Goal: Task Accomplishment & Management: Manage account settings

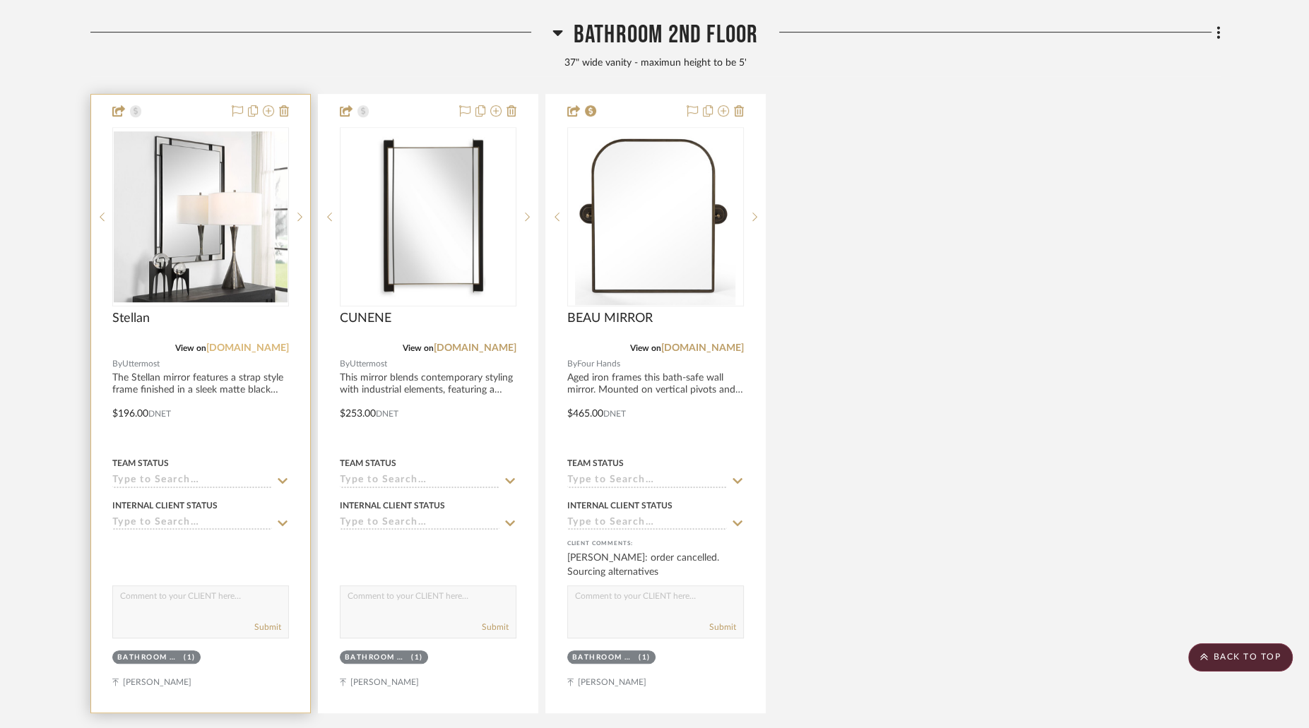
click at [265, 349] on link "[DOMAIN_NAME]" at bounding box center [247, 348] width 83 height 10
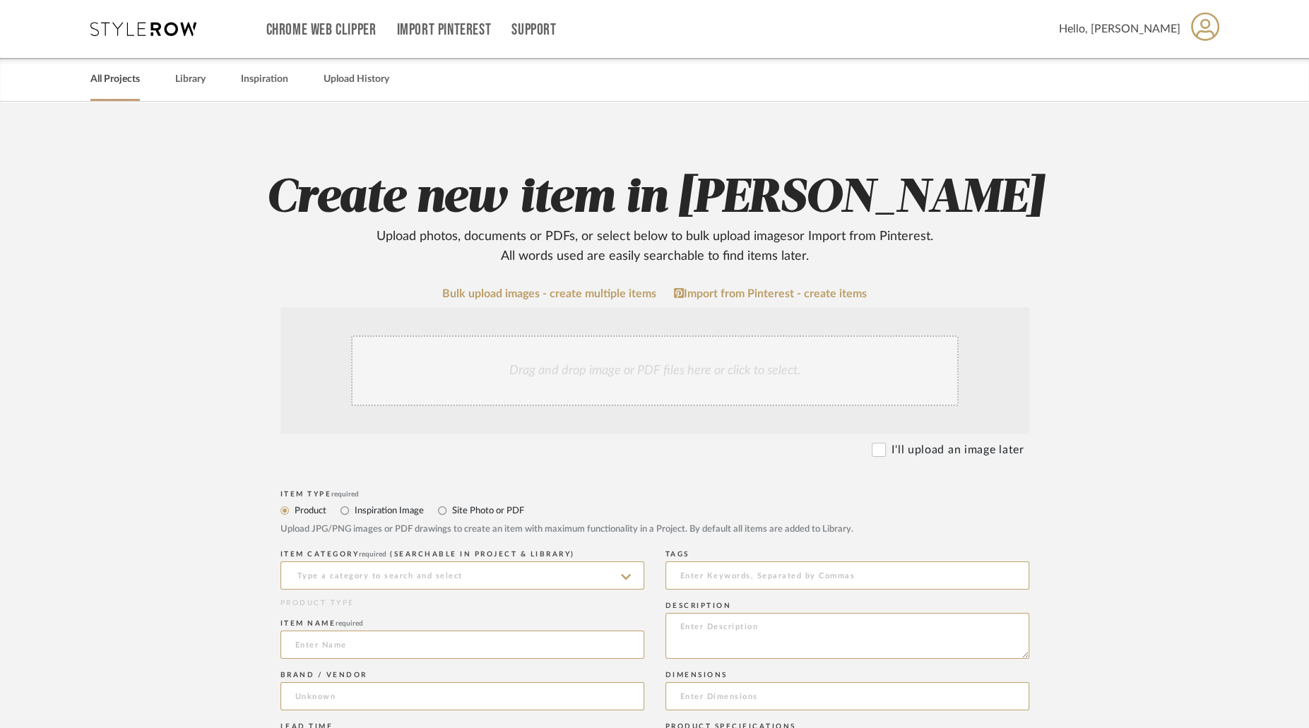
click at [127, 85] on link "All Projects" at bounding box center [114, 79] width 49 height 19
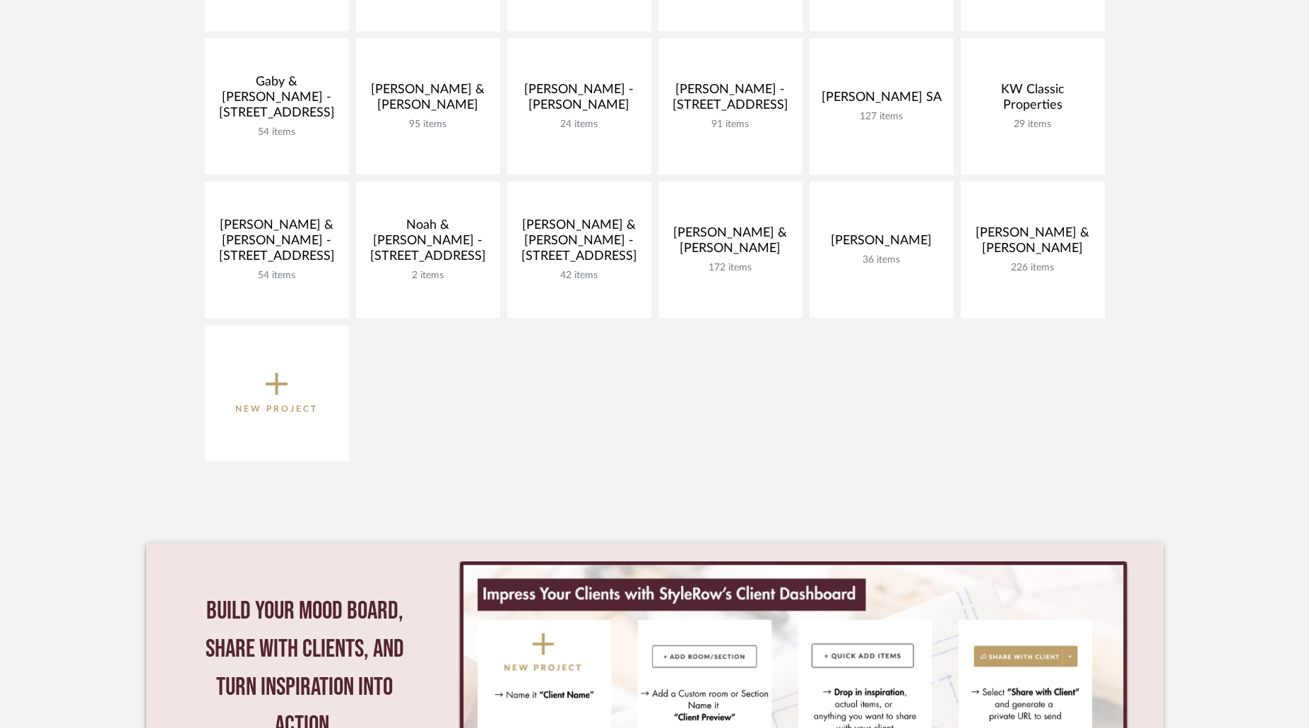
scroll to position [463, 0]
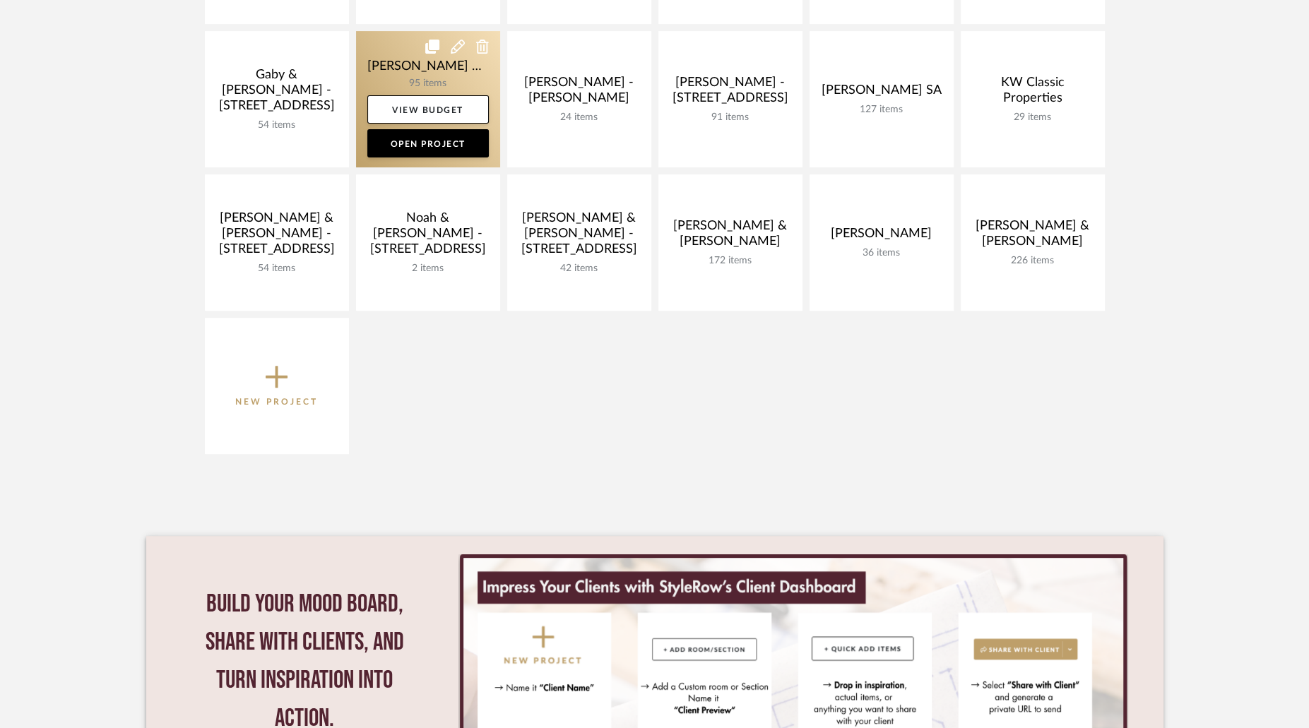
click at [494, 72] on link at bounding box center [428, 99] width 144 height 136
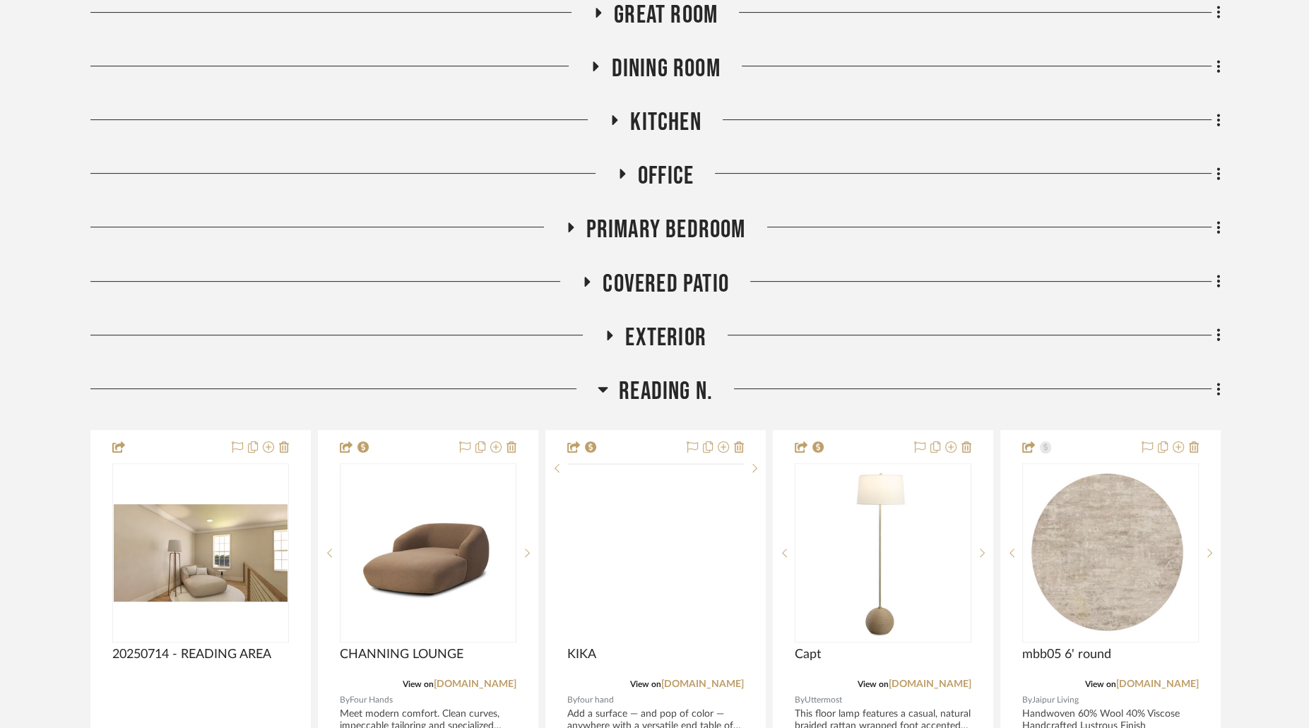
scroll to position [532, 0]
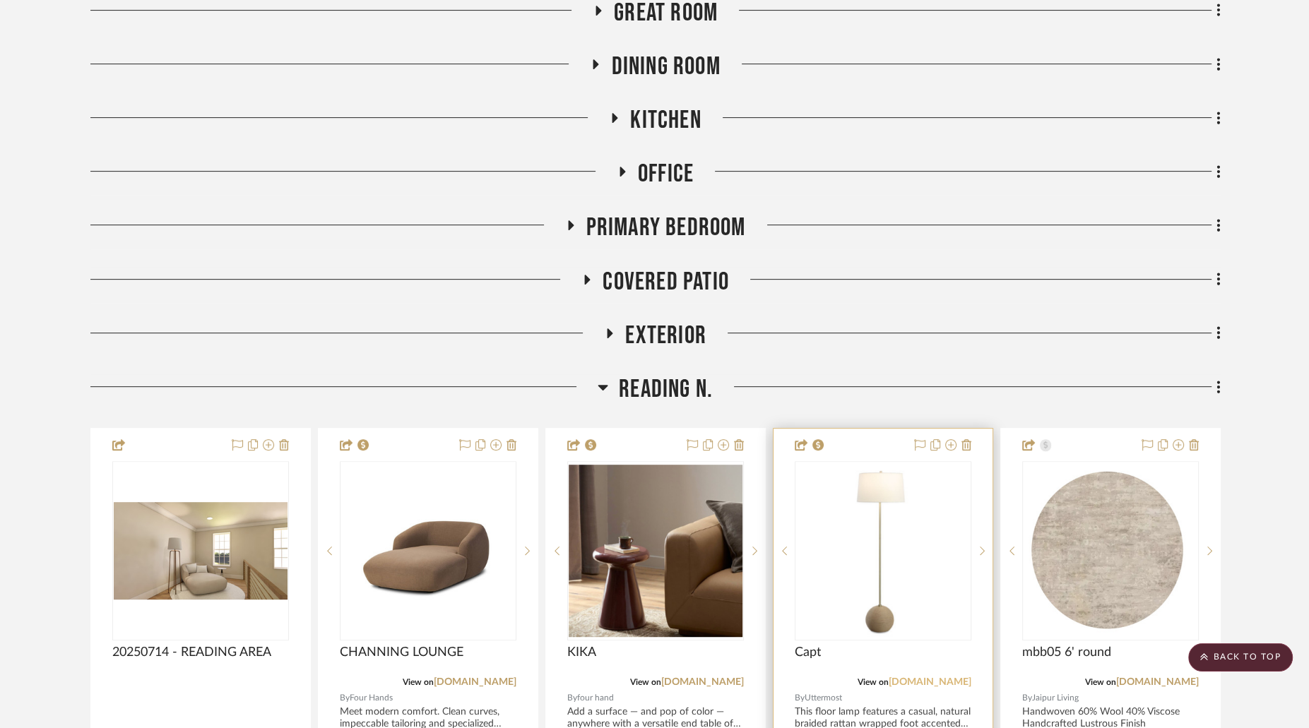
click at [923, 677] on link "[DOMAIN_NAME]" at bounding box center [929, 682] width 83 height 10
click at [880, 493] on img "0" at bounding box center [882, 551] width 135 height 177
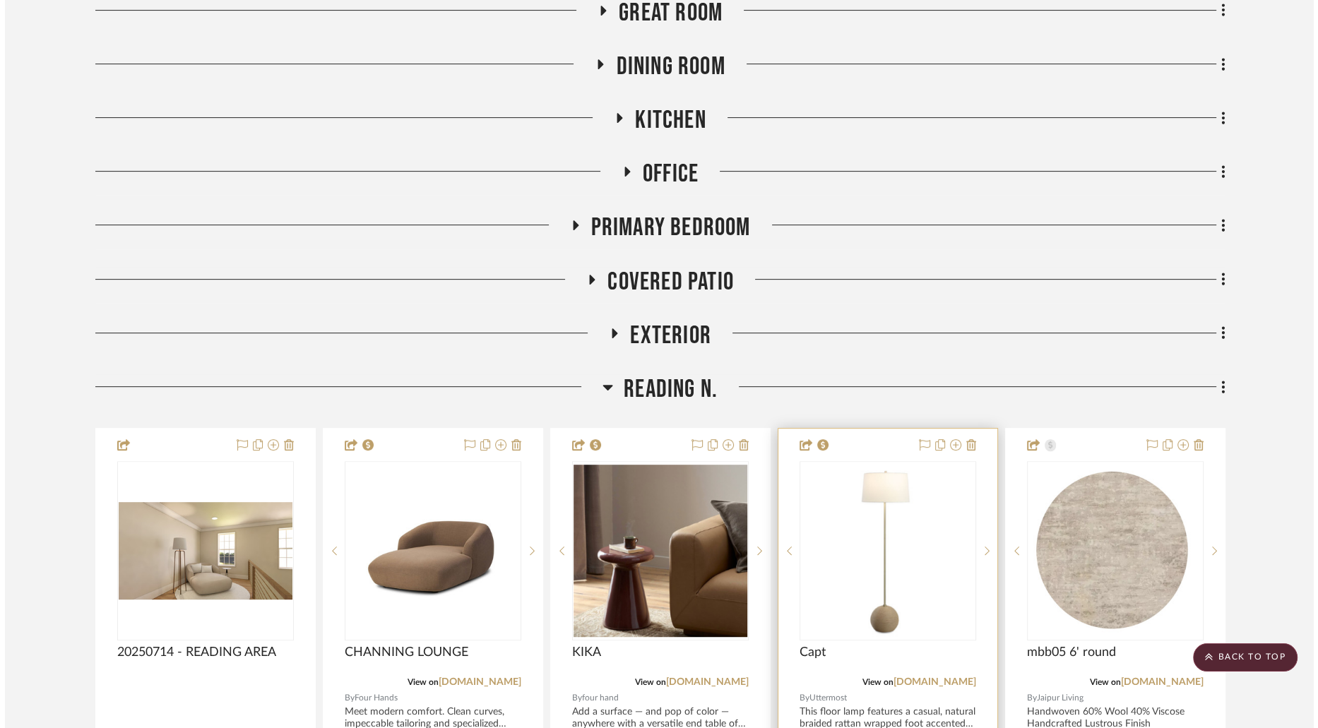
scroll to position [0, 0]
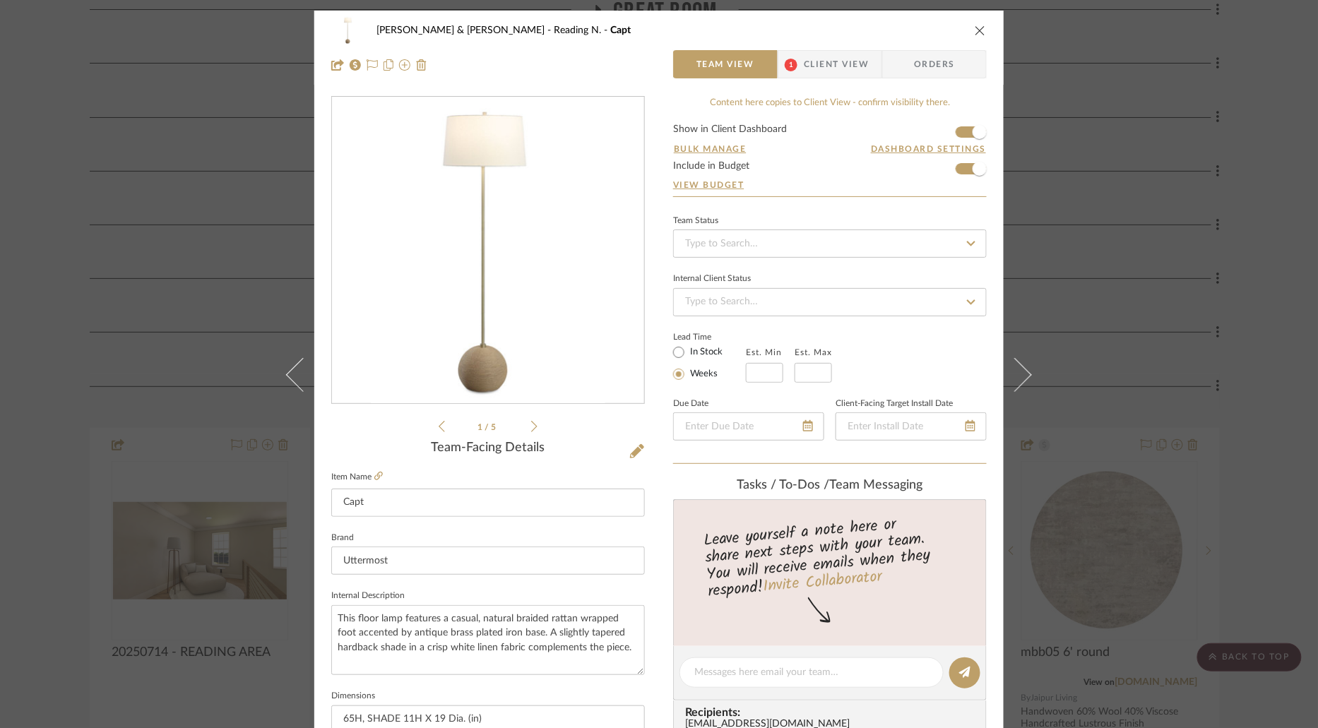
click at [837, 55] on span "Client View" at bounding box center [836, 64] width 65 height 28
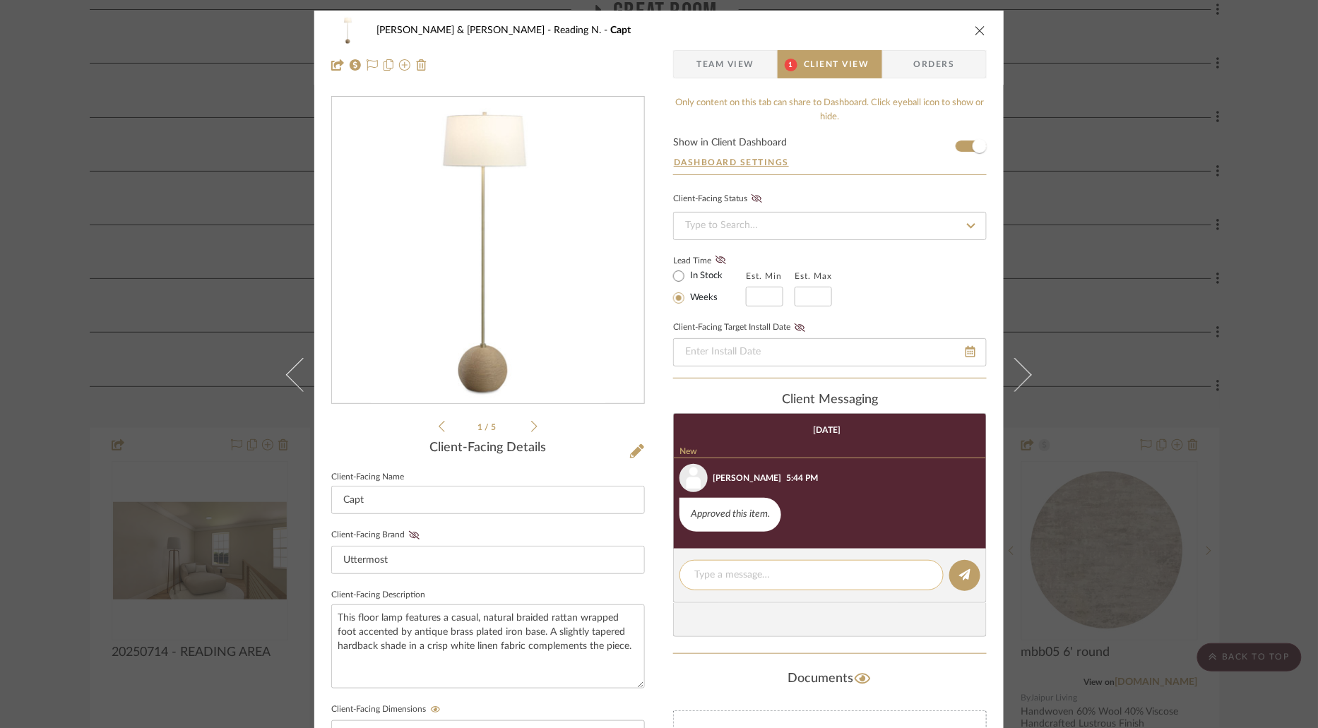
click at [832, 568] on textarea at bounding box center [811, 575] width 234 height 15
type textarea "ORDERED - IN STOCK"
click at [967, 579] on button at bounding box center [964, 575] width 31 height 31
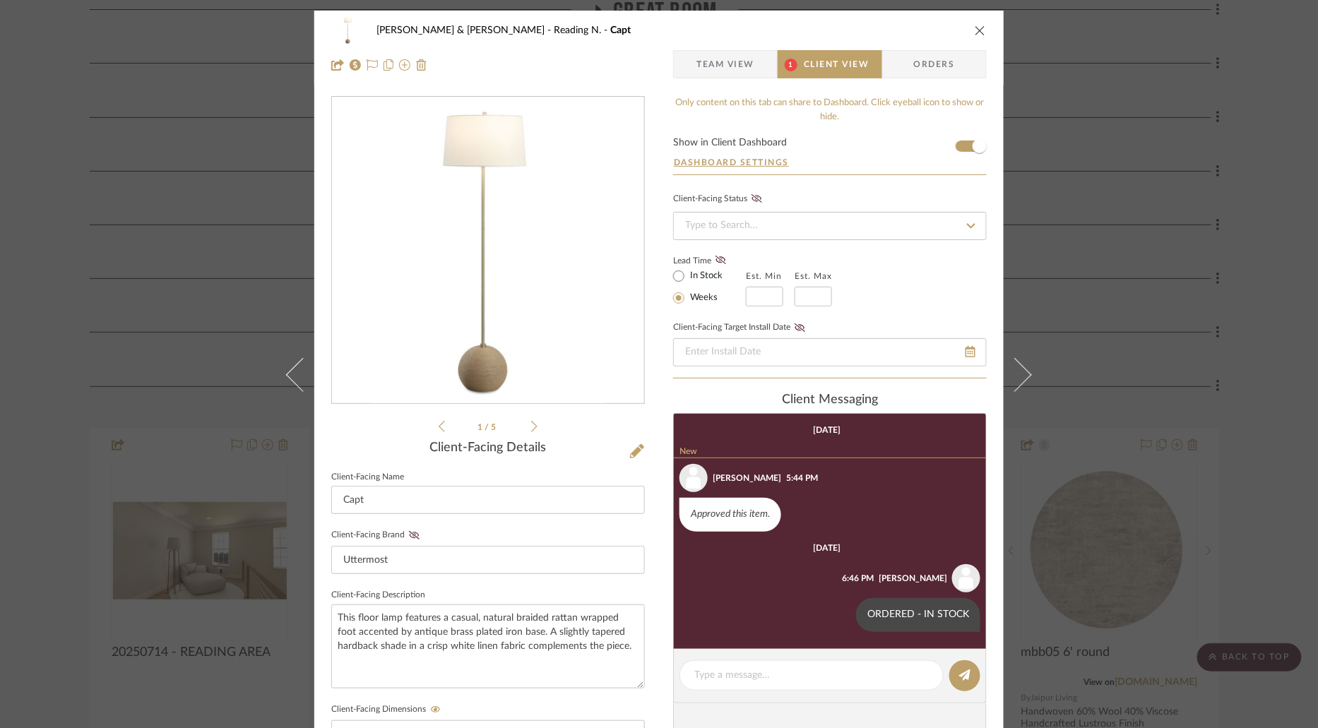
click at [978, 30] on icon "close" at bounding box center [980, 30] width 11 height 11
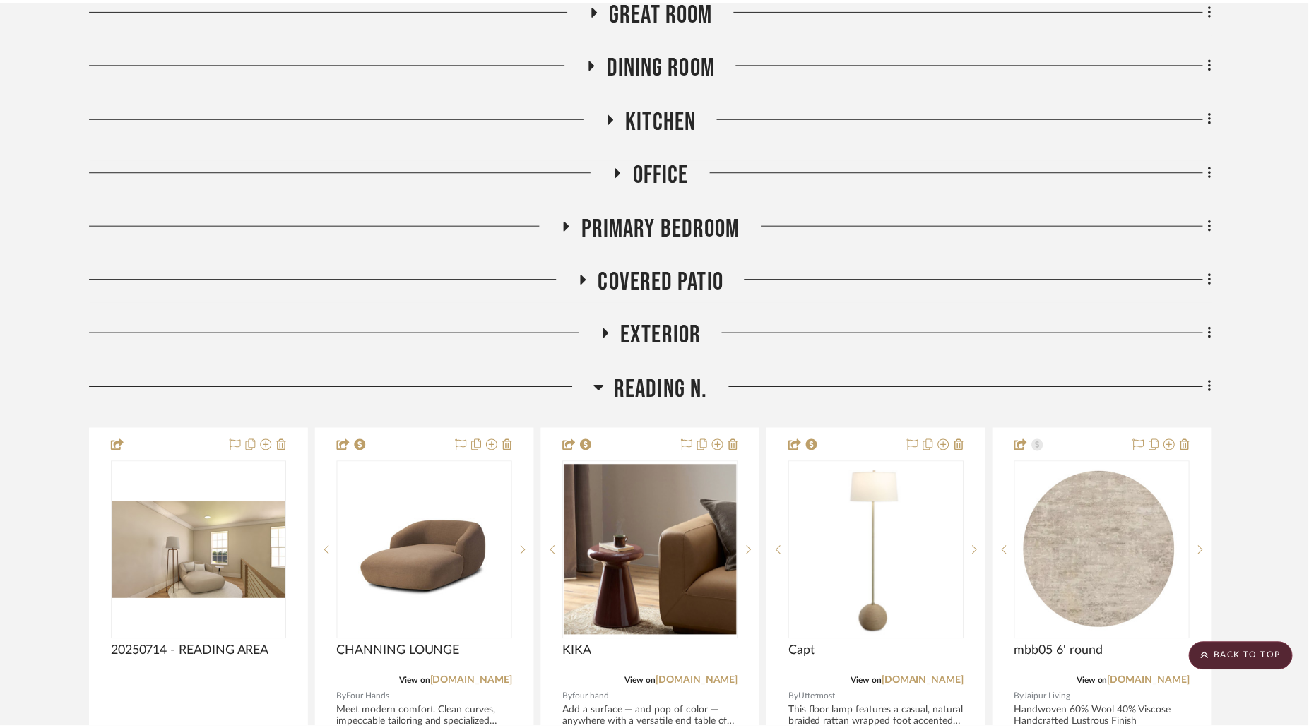
scroll to position [532, 0]
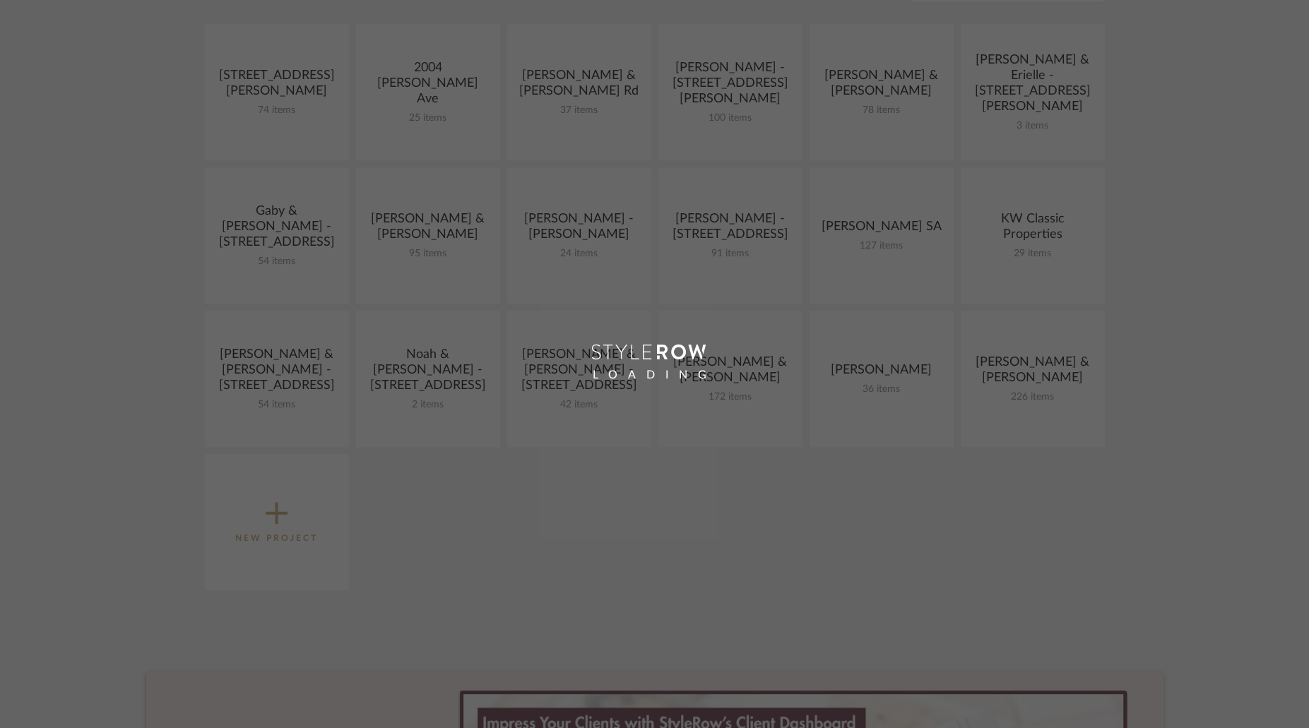
scroll to position [547, 0]
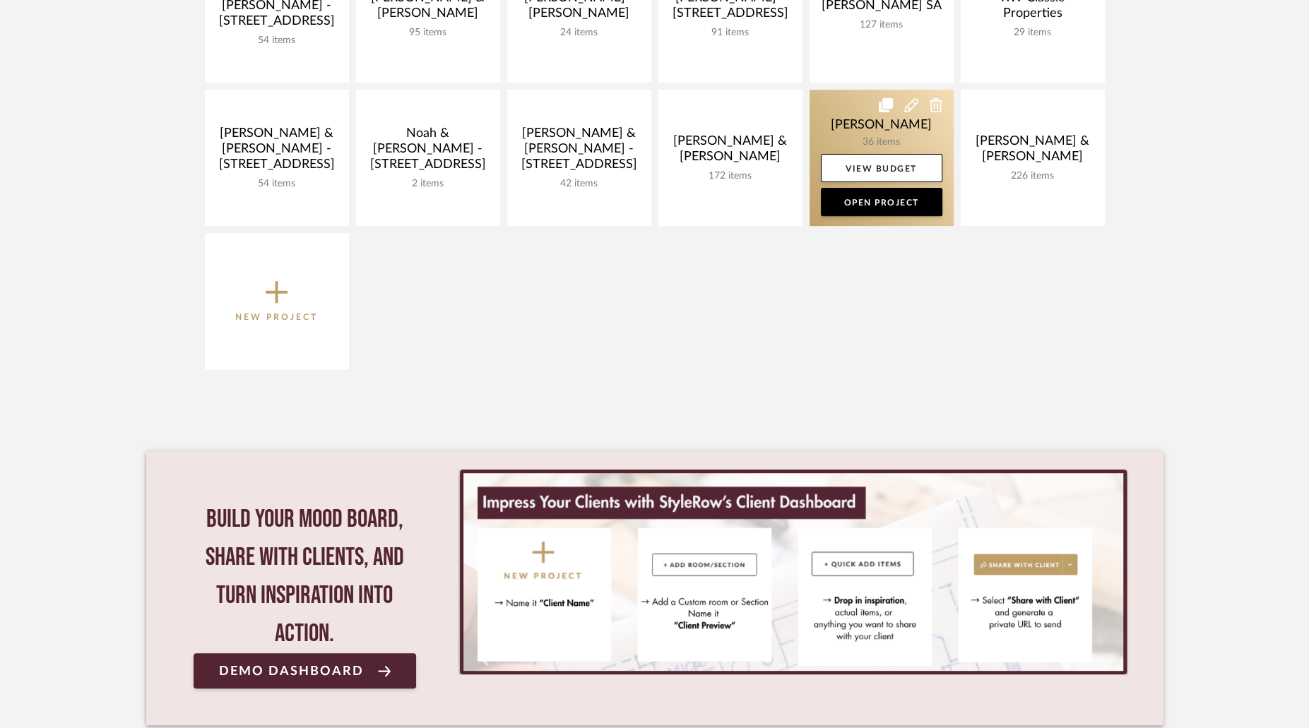
click at [867, 138] on link at bounding box center [881, 158] width 144 height 136
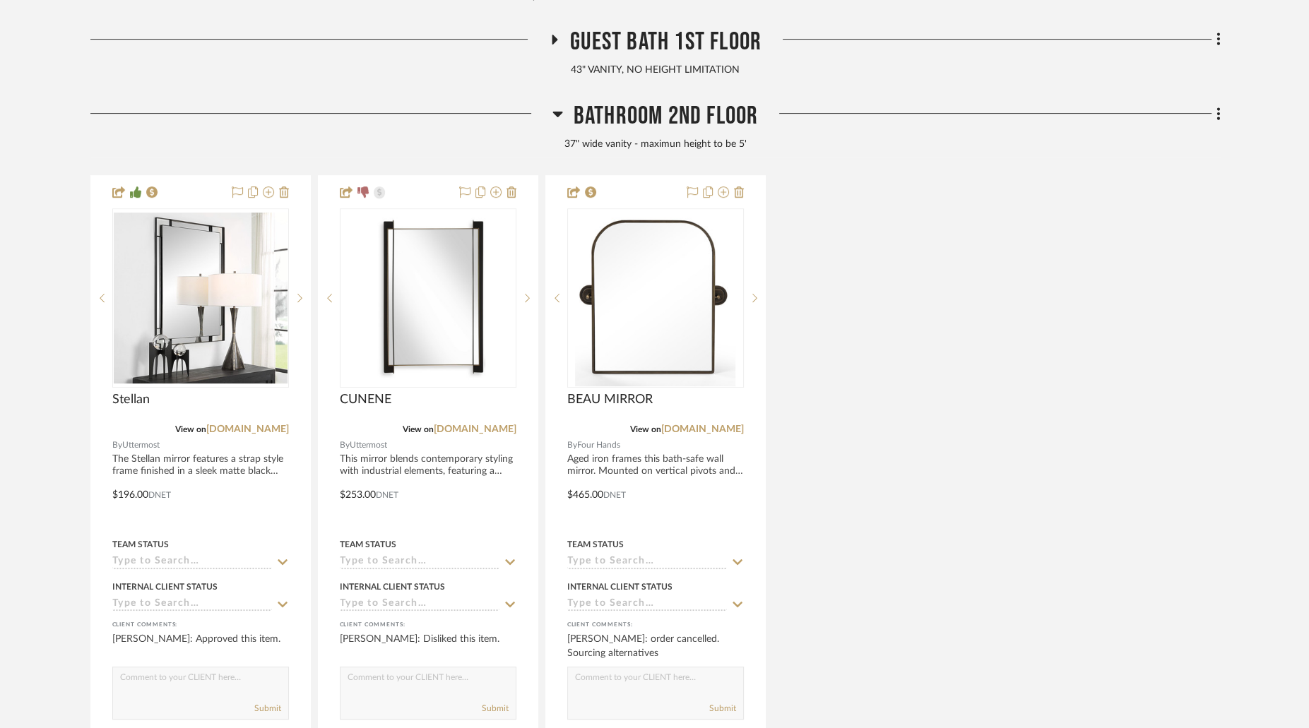
scroll to position [658, 0]
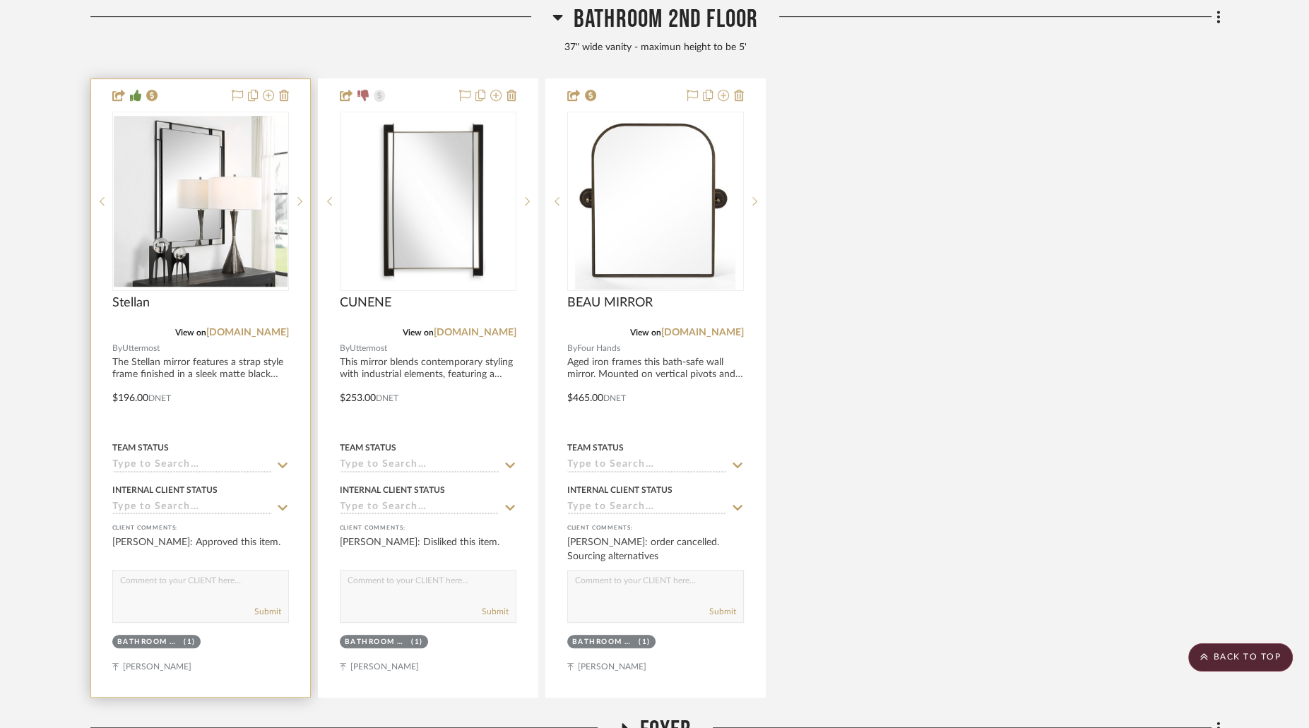
click at [227, 134] on img "0" at bounding box center [201, 201] width 174 height 171
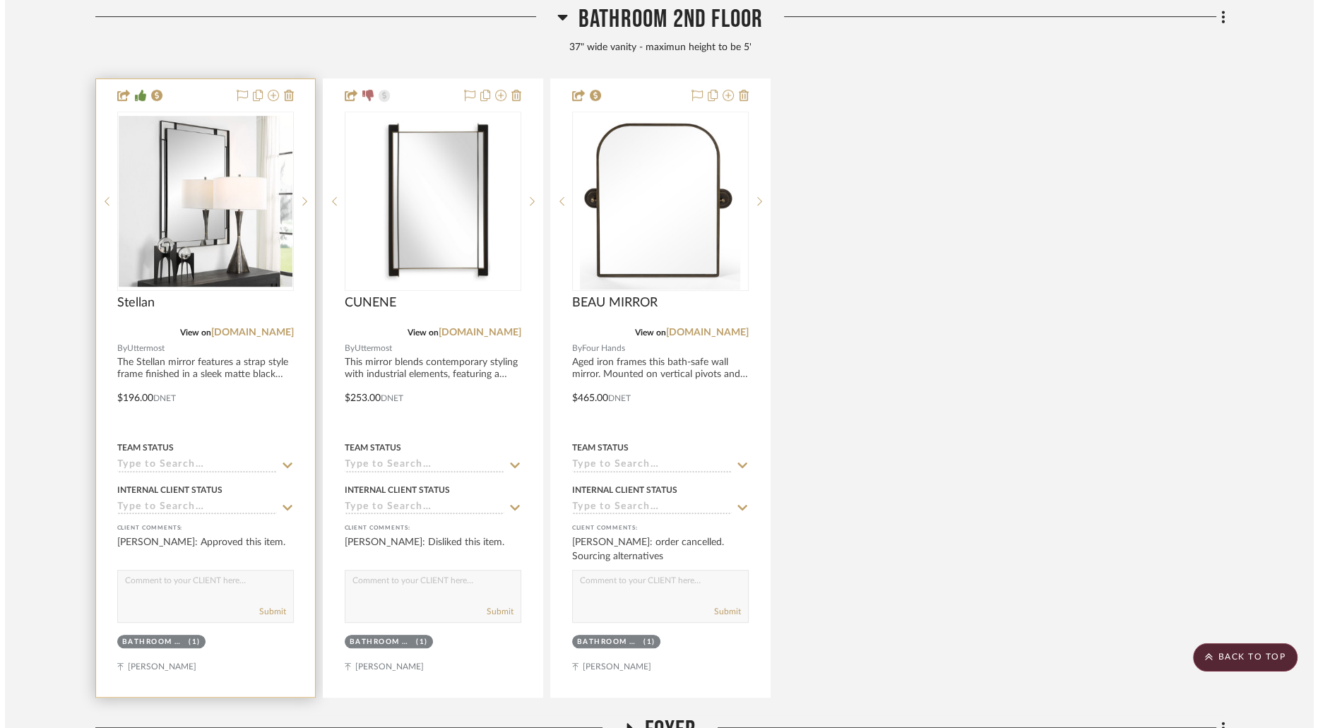
scroll to position [0, 0]
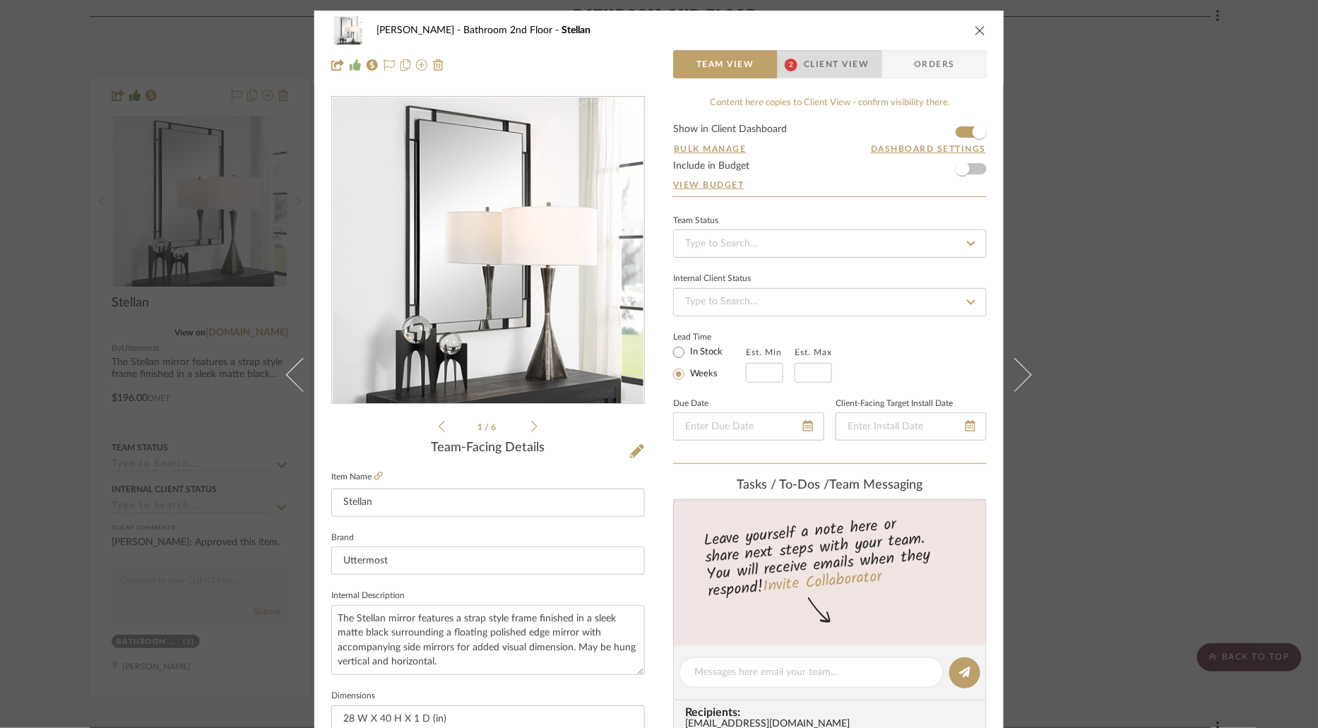
click at [826, 69] on span "Client View" at bounding box center [836, 64] width 65 height 28
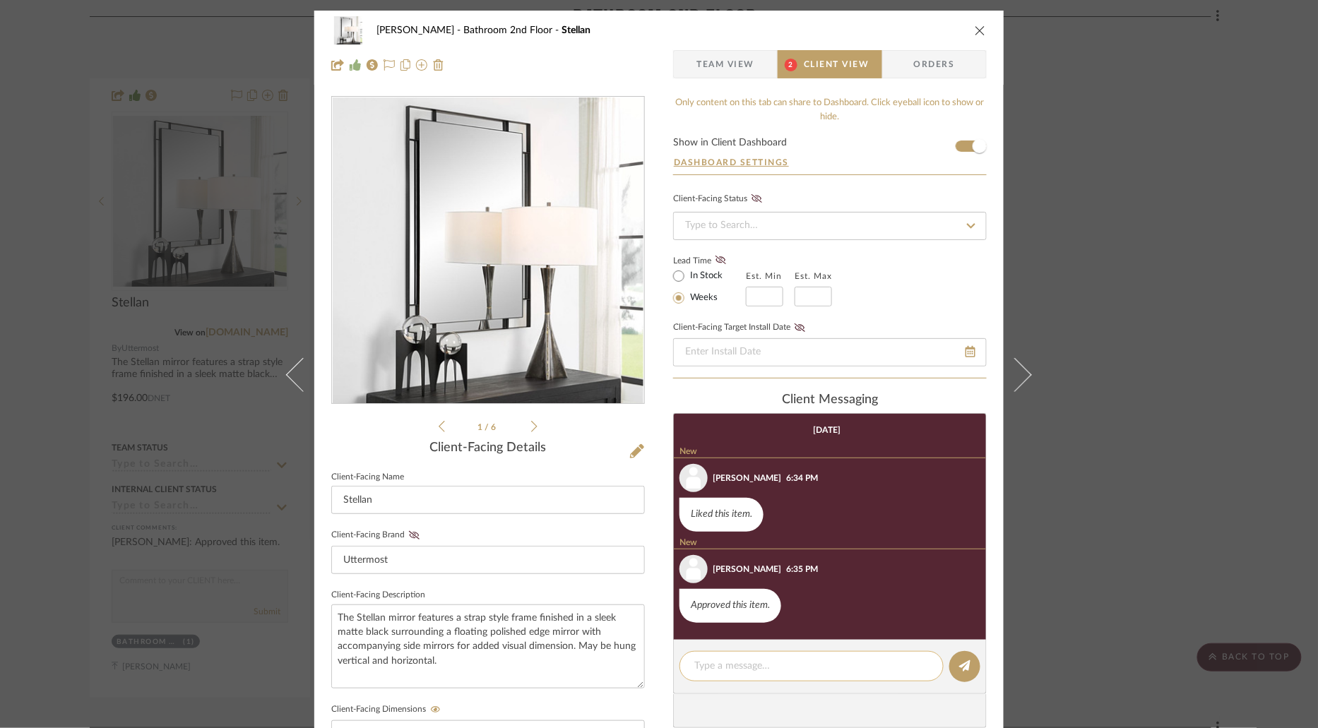
click at [813, 670] on textarea at bounding box center [811, 666] width 234 height 15
click at [975, 28] on icon "close" at bounding box center [980, 30] width 11 height 11
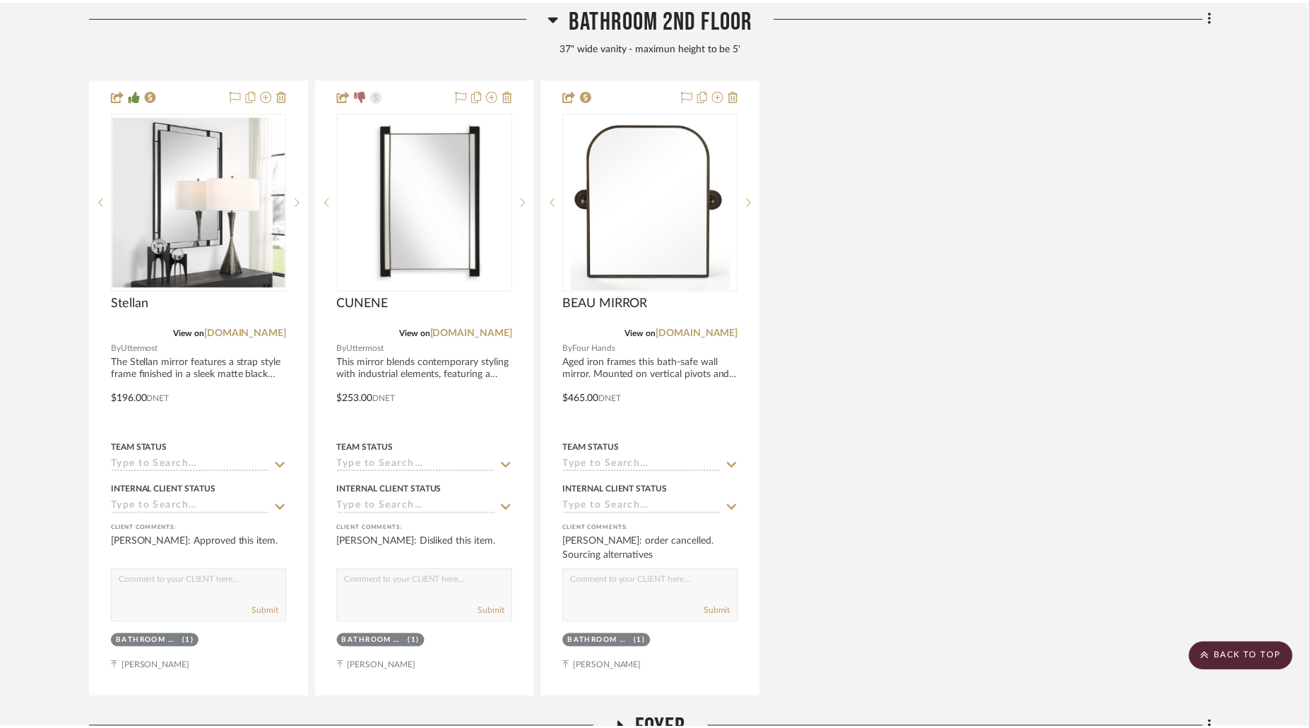
scroll to position [658, 0]
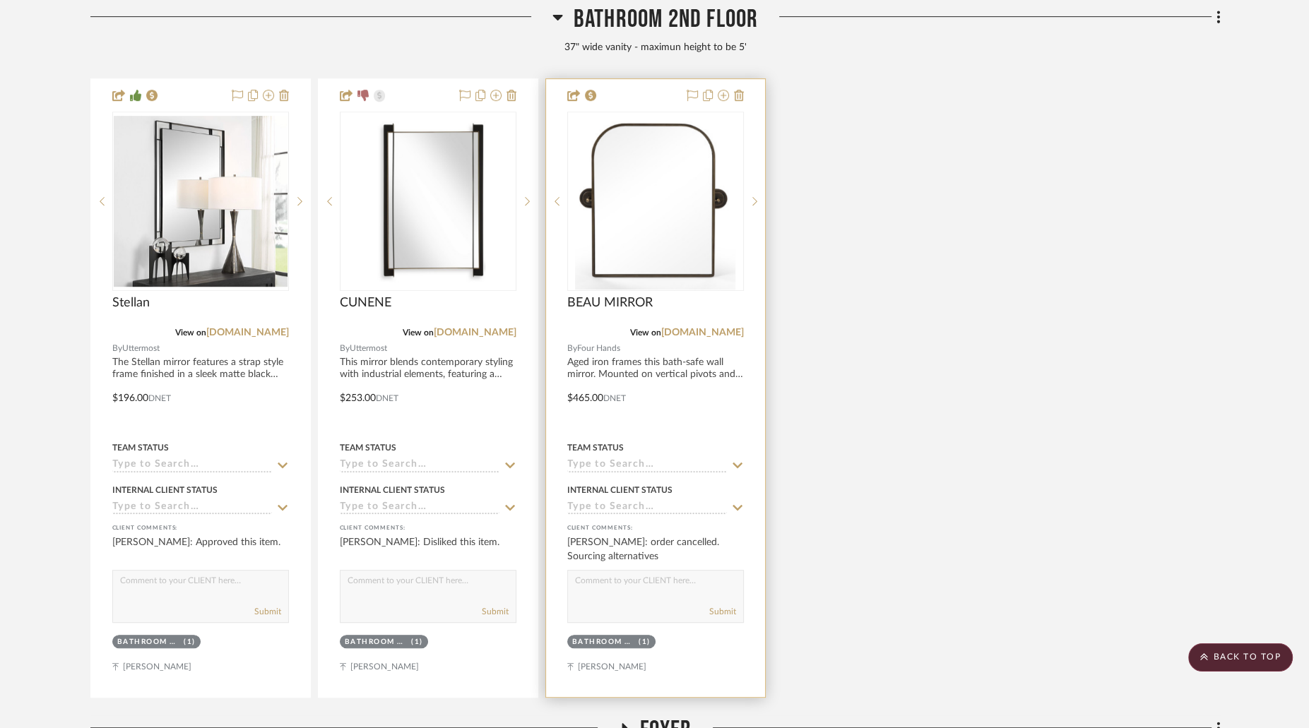
click at [642, 237] on img "0" at bounding box center [655, 201] width 160 height 177
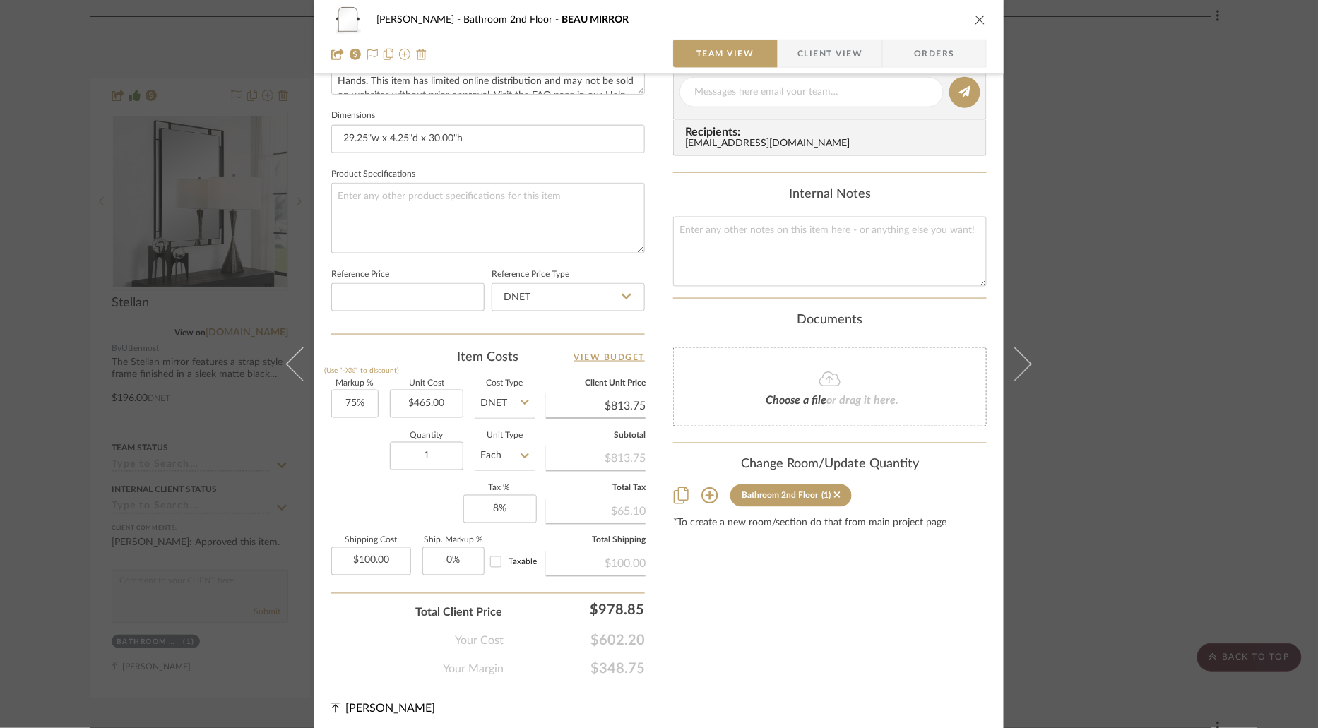
scroll to position [584, 0]
click at [977, 14] on icon "close" at bounding box center [980, 19] width 11 height 11
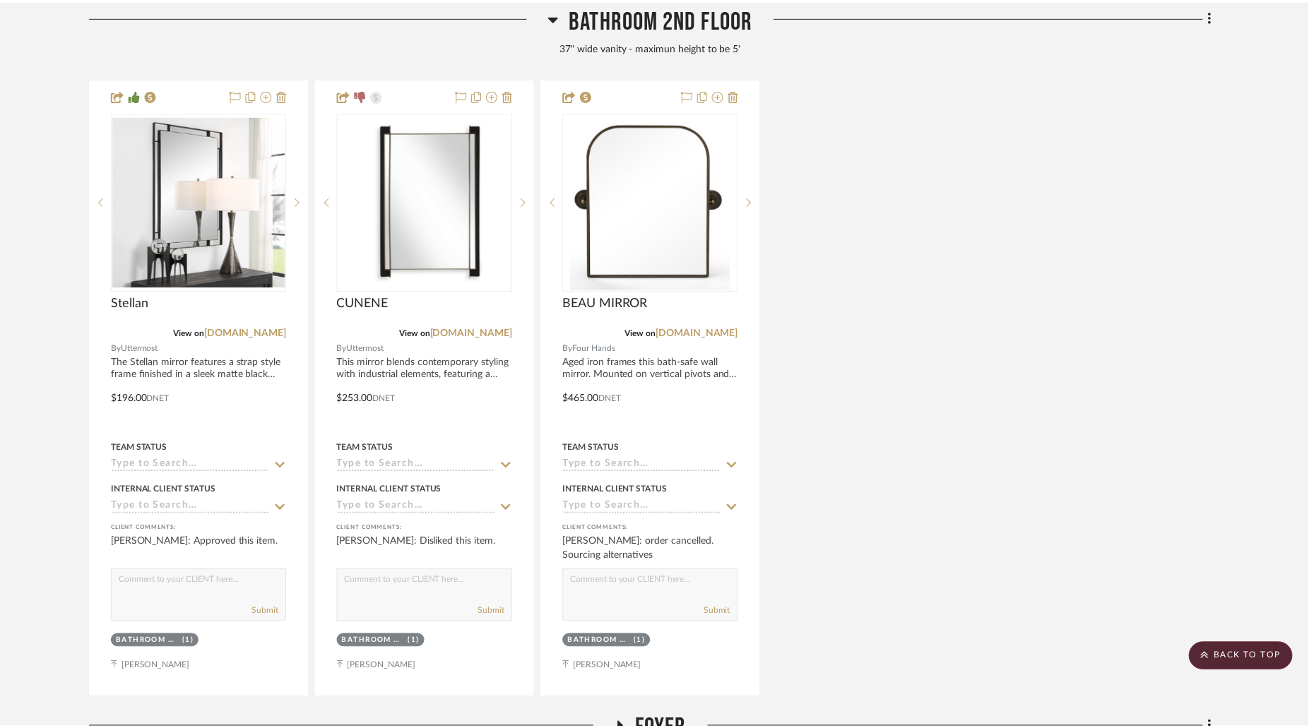
scroll to position [658, 0]
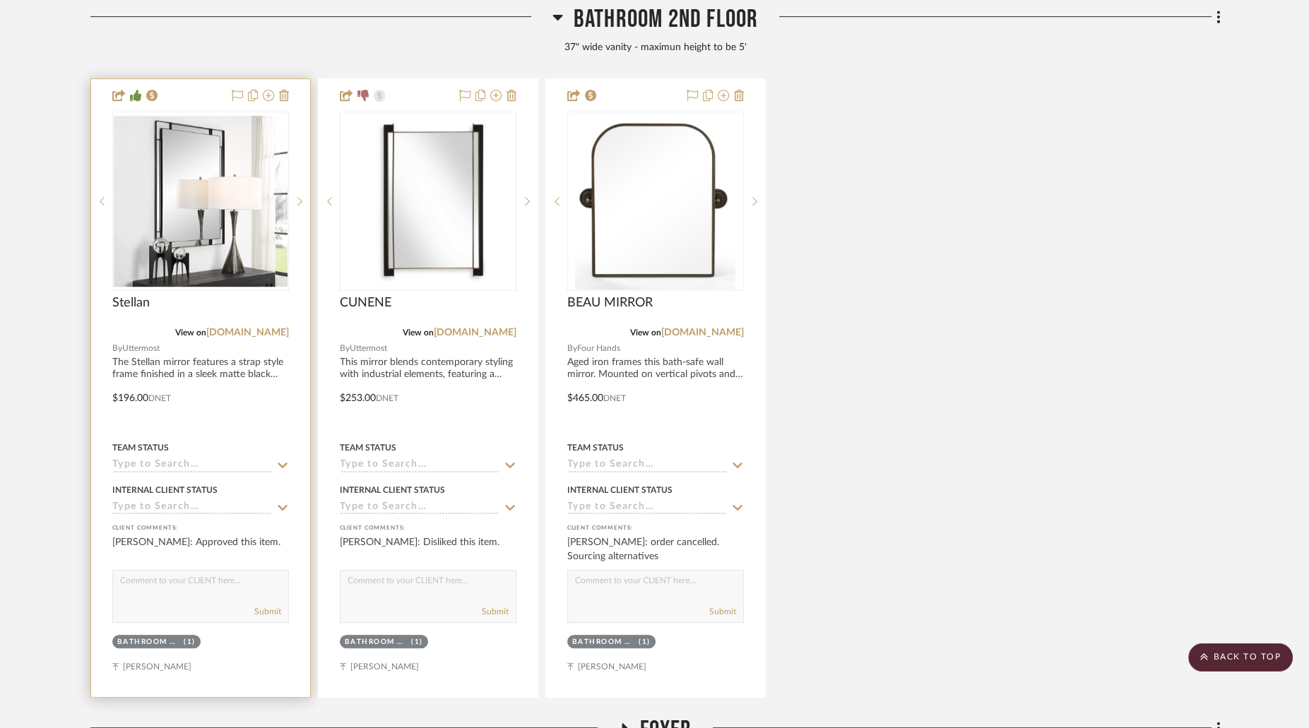
click at [227, 180] on img "0" at bounding box center [201, 201] width 174 height 171
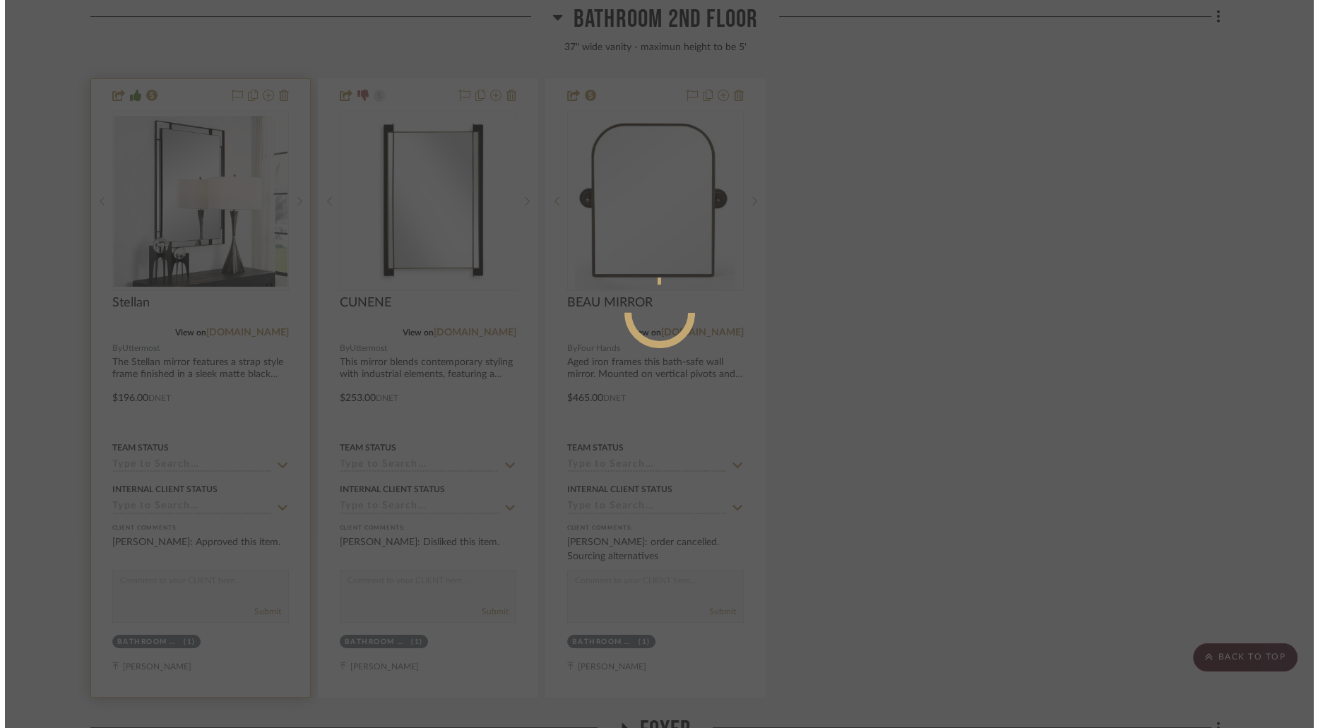
scroll to position [0, 0]
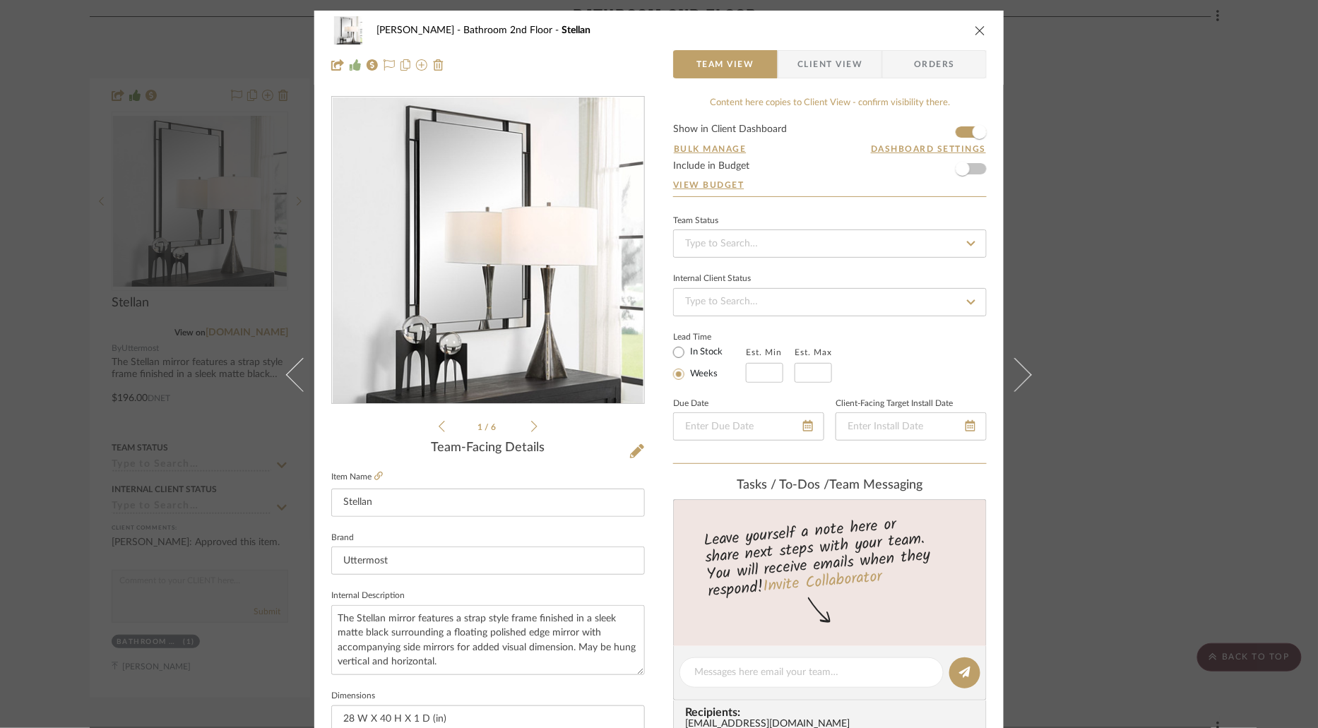
click at [827, 66] on span "Client View" at bounding box center [829, 64] width 65 height 28
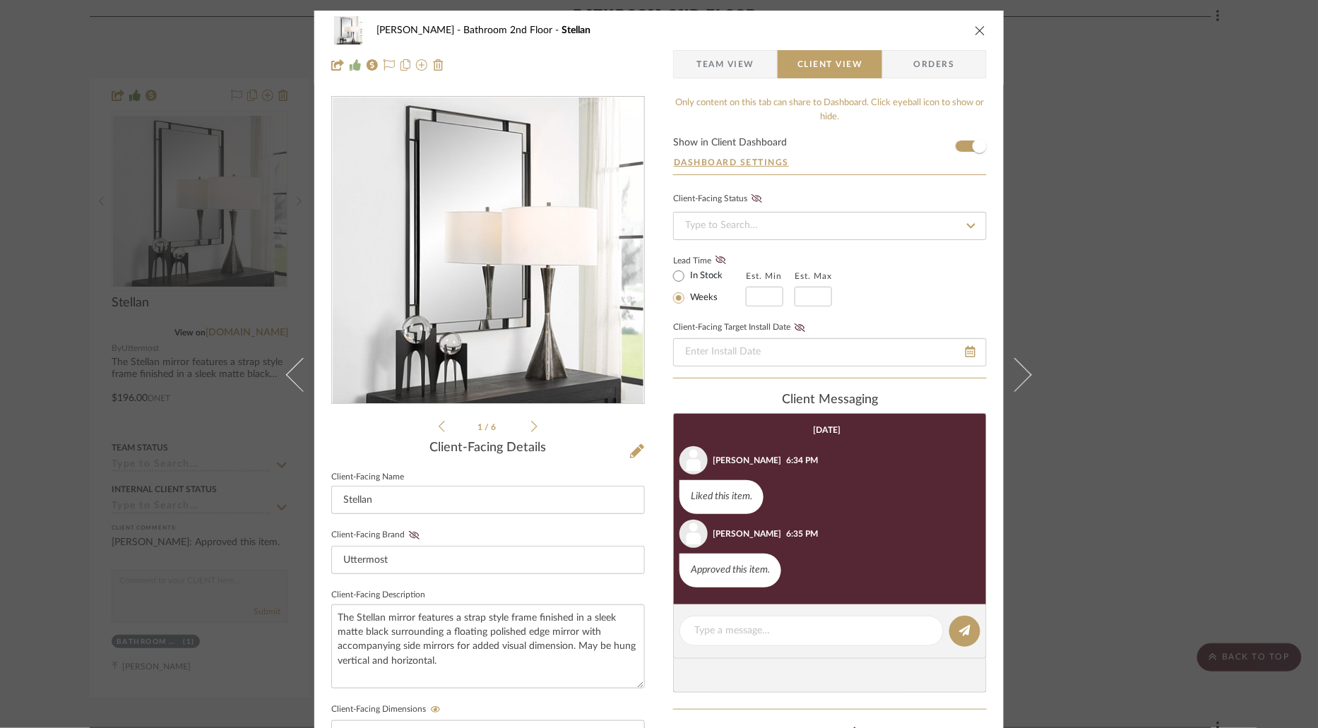
click at [833, 613] on editor-of-message at bounding box center [830, 632] width 314 height 54
click at [832, 624] on textarea at bounding box center [811, 631] width 234 height 15
click at [720, 629] on textarea "TOTAL PAID: $978.85 NEW SELECTION:" at bounding box center [811, 639] width 234 height 30
click at [744, 631] on textarea "TOTAL PAID: $978.85 NEW SELECTION:" at bounding box center [811, 639] width 234 height 30
type textarea "TOTAL PAID ON PREVIOUS MIRROR: $978.85 NEW SELECTION:"
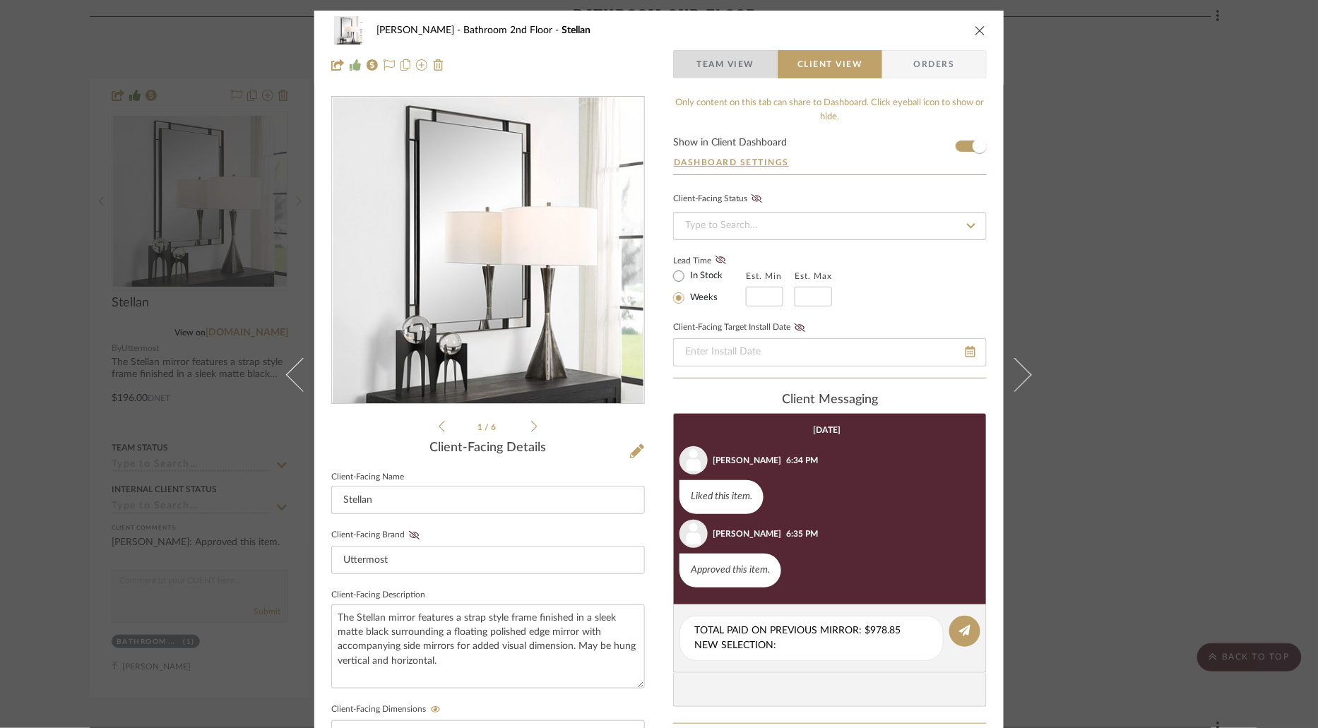
click at [730, 71] on span "Team View" at bounding box center [725, 64] width 58 height 28
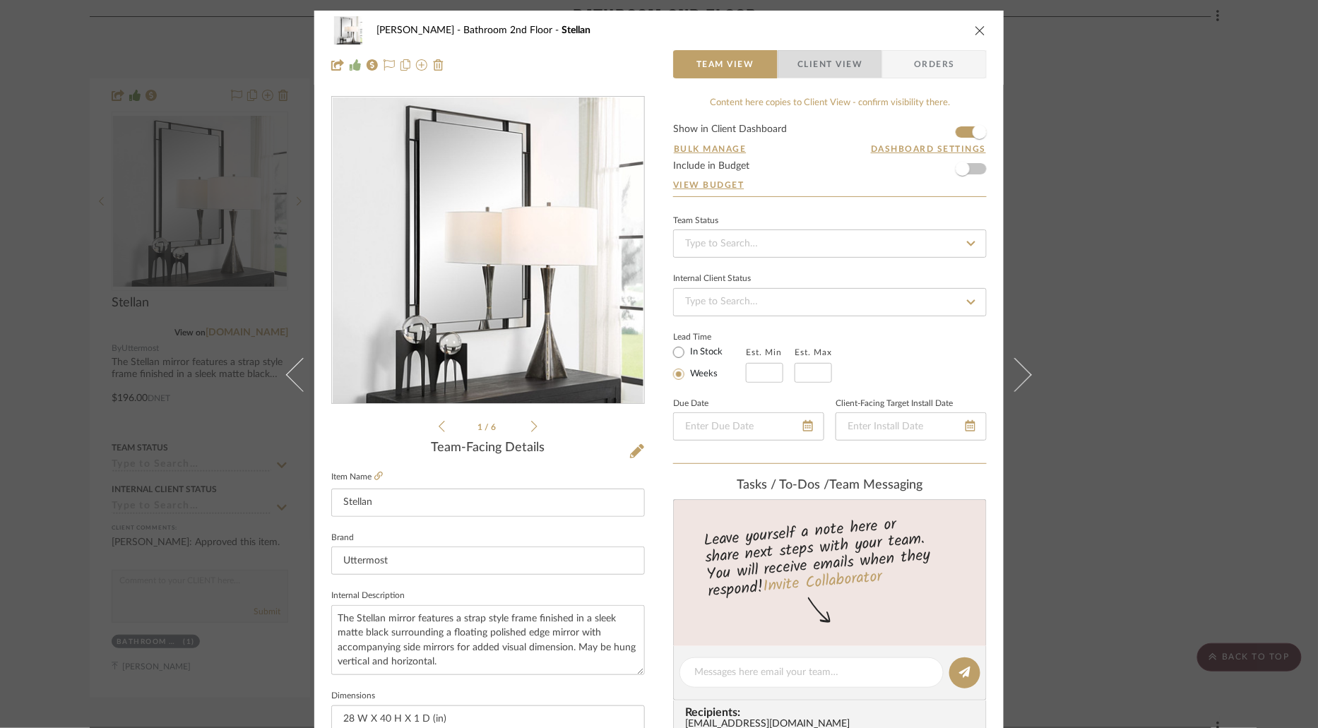
click at [801, 67] on span "Client View" at bounding box center [829, 64] width 65 height 28
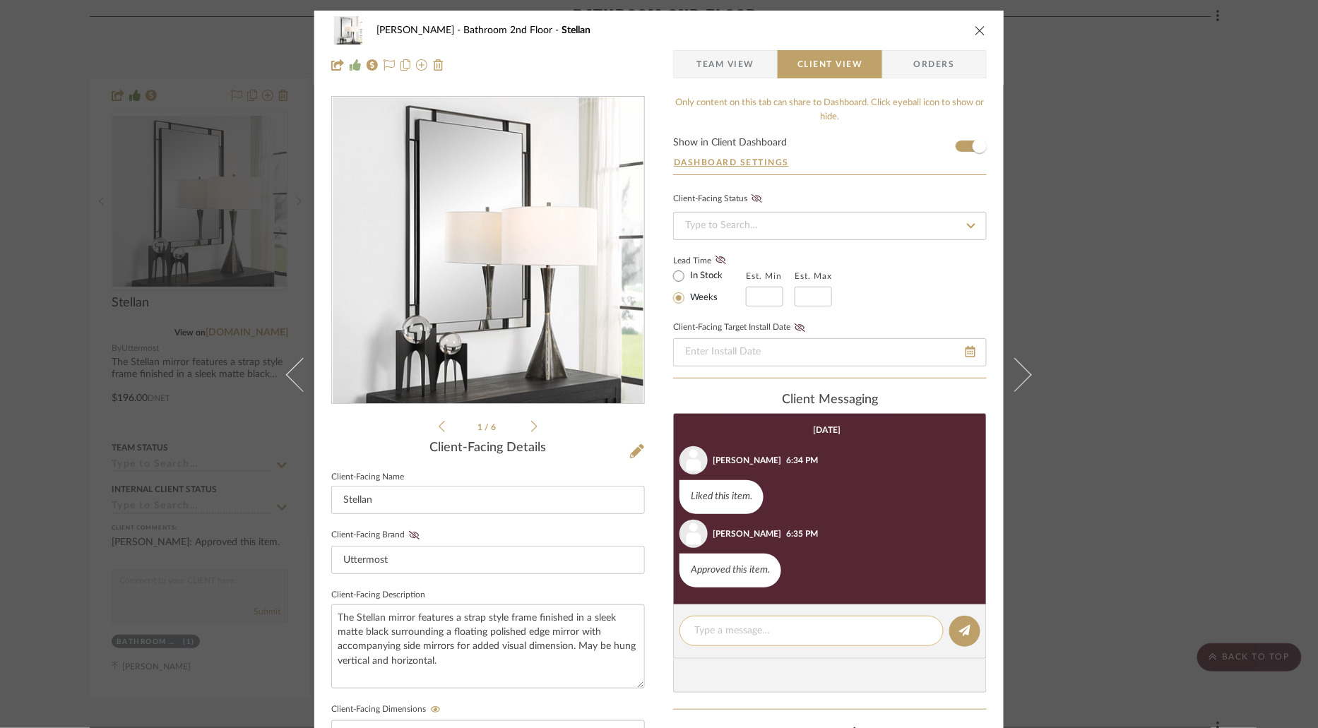
click at [764, 631] on textarea at bounding box center [811, 631] width 234 height 15
click at [694, 634] on textarea "NEW PRICE: $482.76" at bounding box center [811, 631] width 234 height 15
click at [698, 626] on textarea "NEW PRICE: $482.76" at bounding box center [811, 639] width 234 height 30
drag, startPoint x: 747, startPoint y: 628, endPoint x: 663, endPoint y: 628, distance: 83.3
click at [663, 628] on div "[PERSON_NAME] Bathroom 2nd Floor Stellan Team View Client View Orders 1 / 6 Cli…" at bounding box center [658, 599] width 689 height 1176
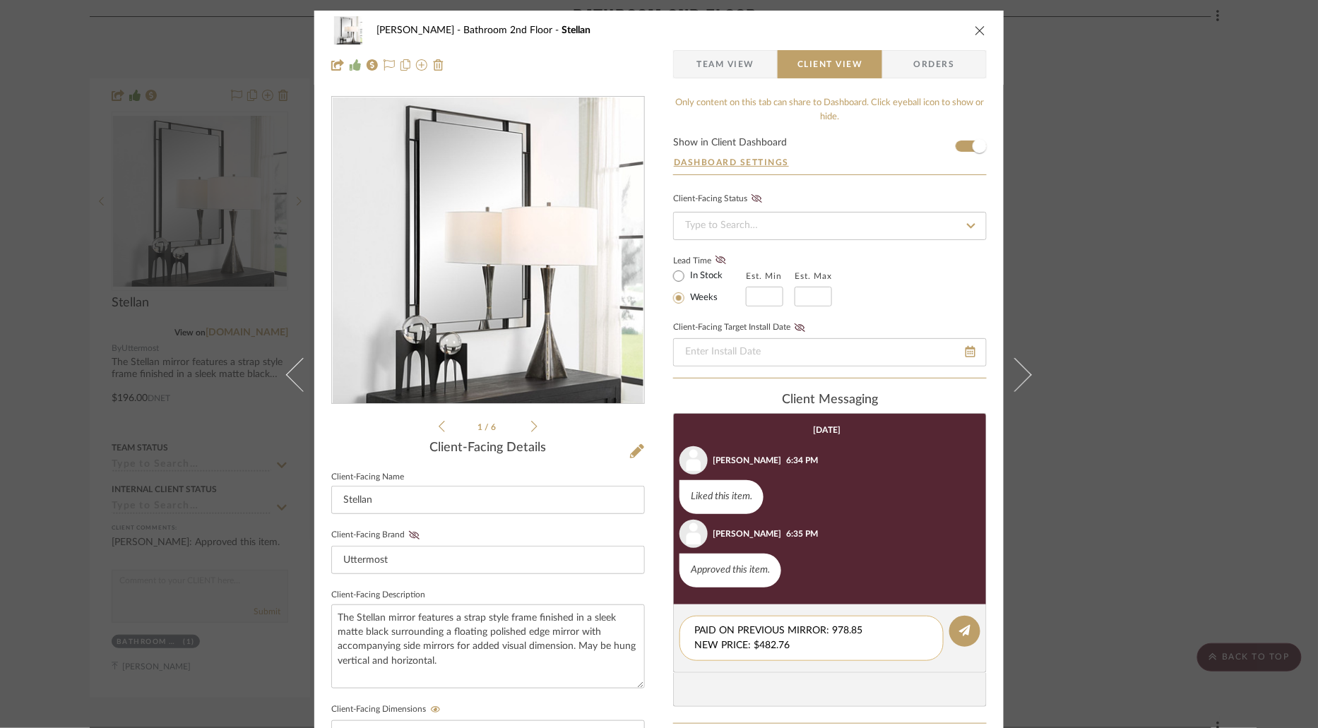
click at [804, 641] on textarea "PAID ON PREVIOUS MIRROR: 978.85 NEW PRICE: $482.76" at bounding box center [811, 639] width 234 height 30
type textarea "PAID ON PREVIOUS MIRROR: 978.85 NEW PRICE: $482.76 CLIENT CREDIT OR REFUND: $49…"
click at [872, 657] on textarea "PAID ON PREVIOUS MIRROR: 978.85 NEW PRICE: $482.76 CLIENT CREDIT OR REFUND: $49…" at bounding box center [811, 646] width 234 height 44
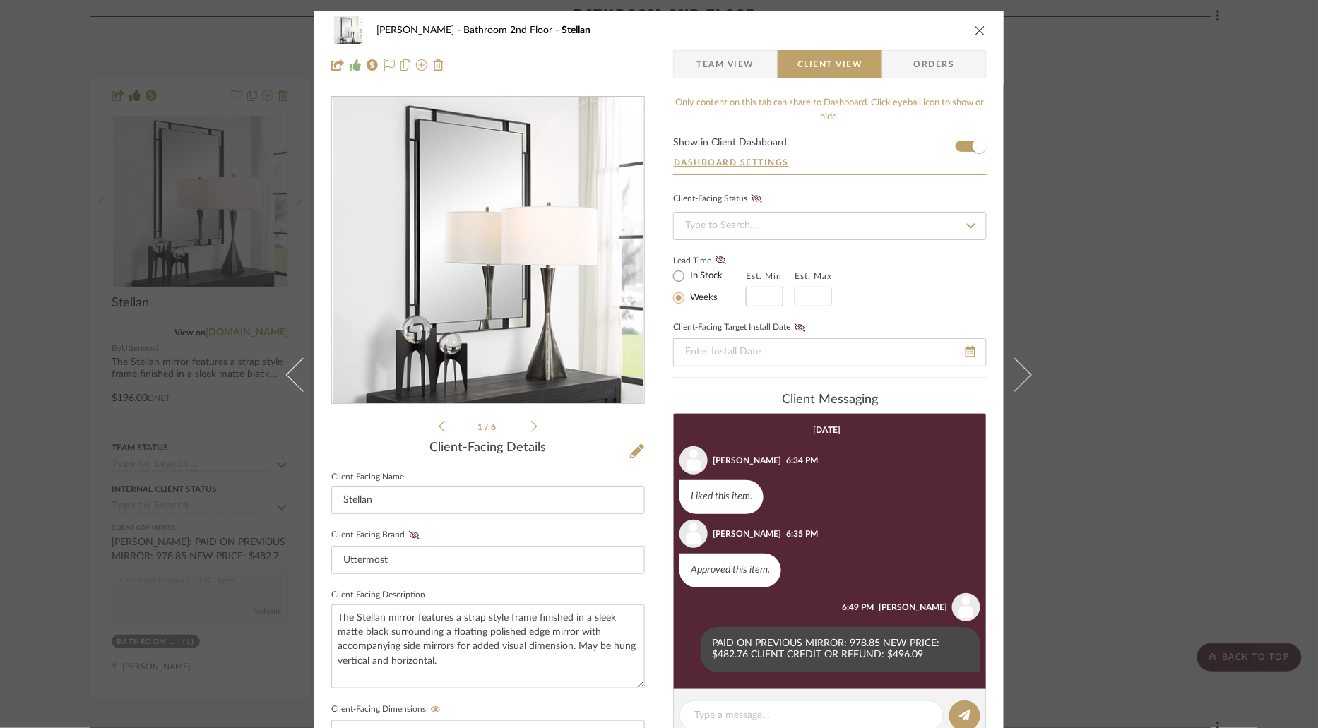
click at [975, 28] on icon "close" at bounding box center [980, 30] width 11 height 11
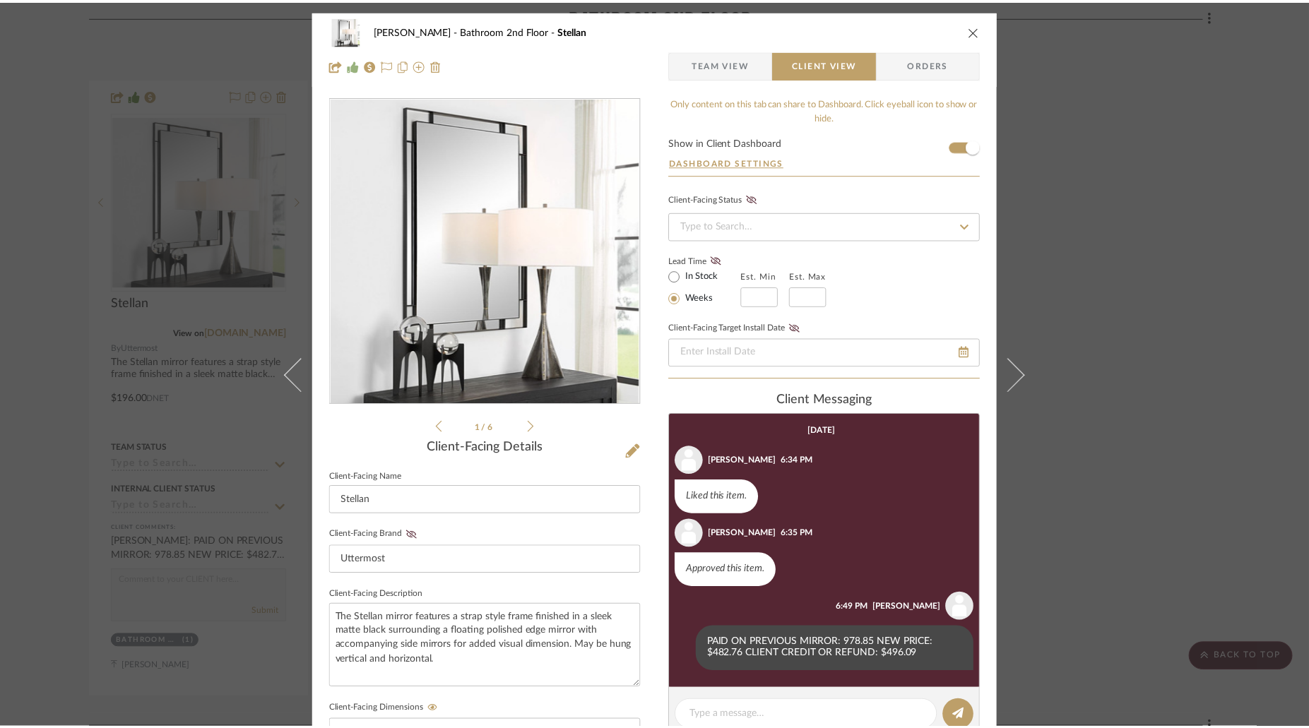
scroll to position [658, 0]
